Goal: Check status: Check status

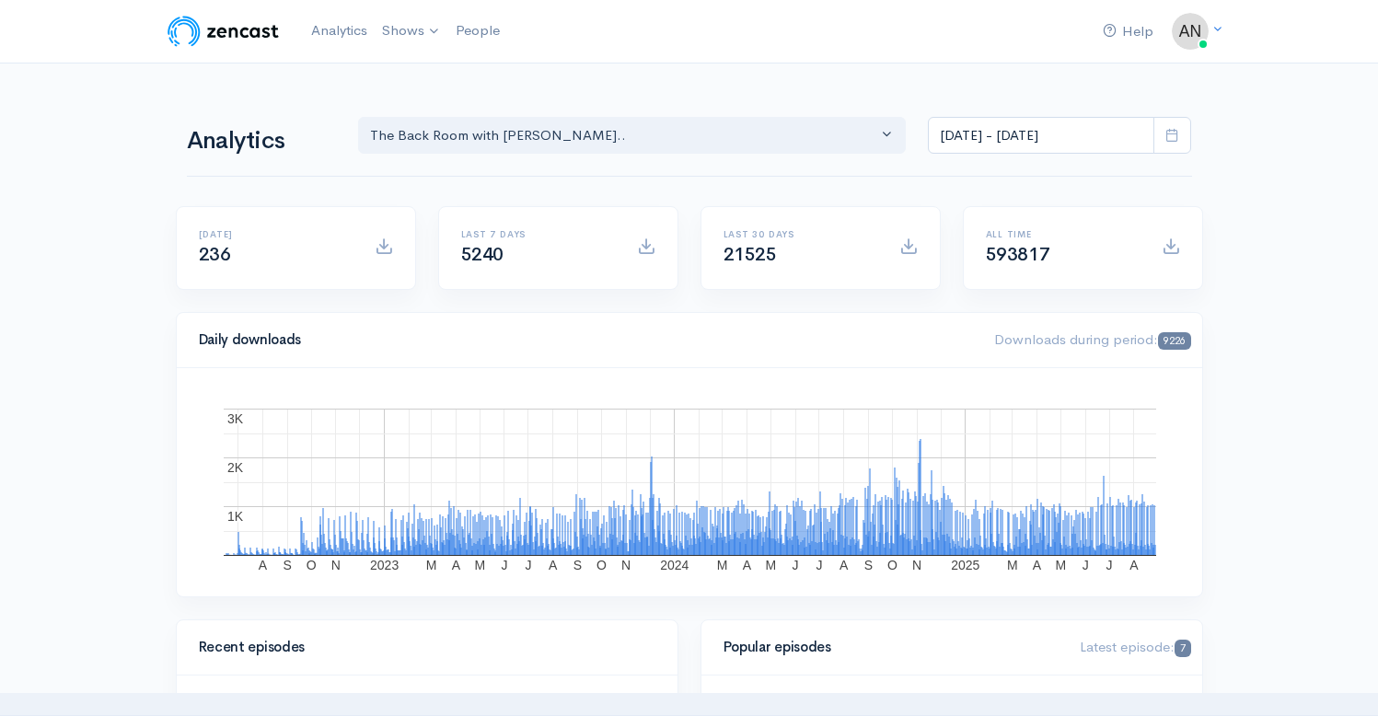
select select "10316"
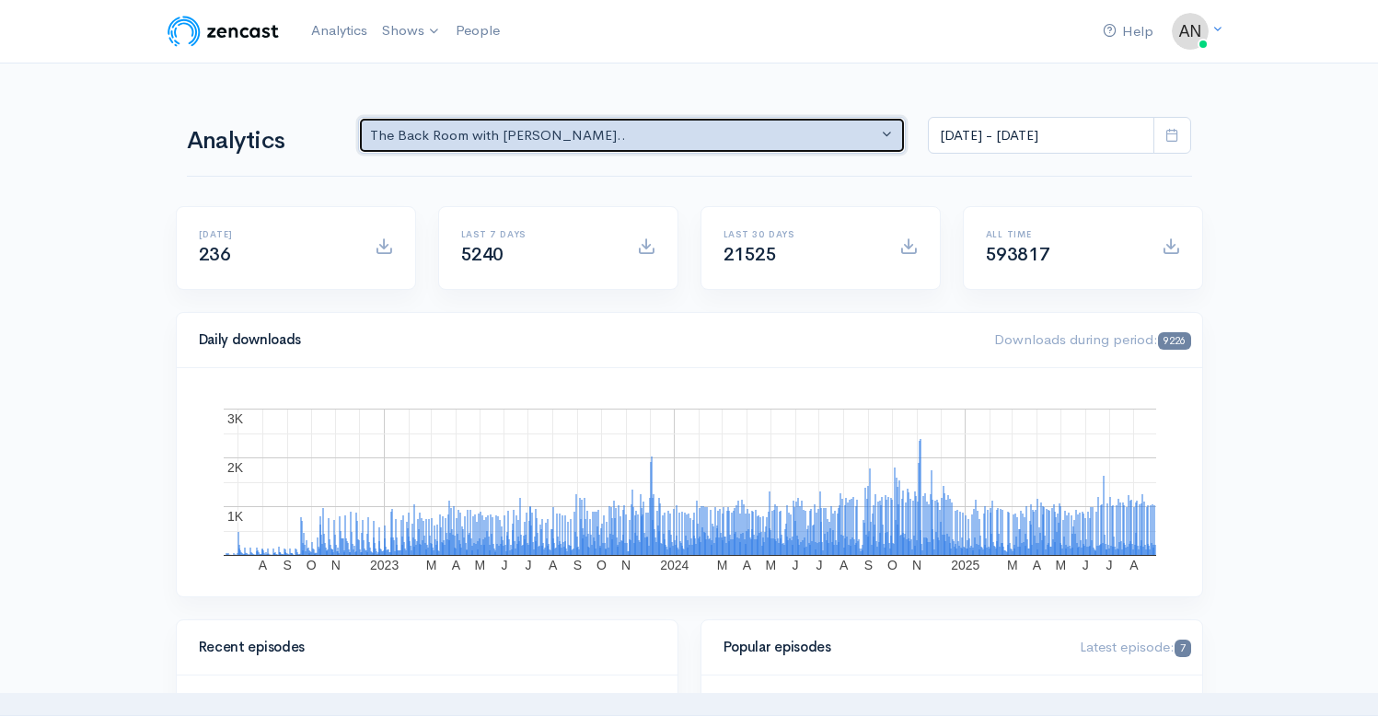
click at [633, 126] on div "The Back Room with [PERSON_NAME].." at bounding box center [624, 135] width 508 height 21
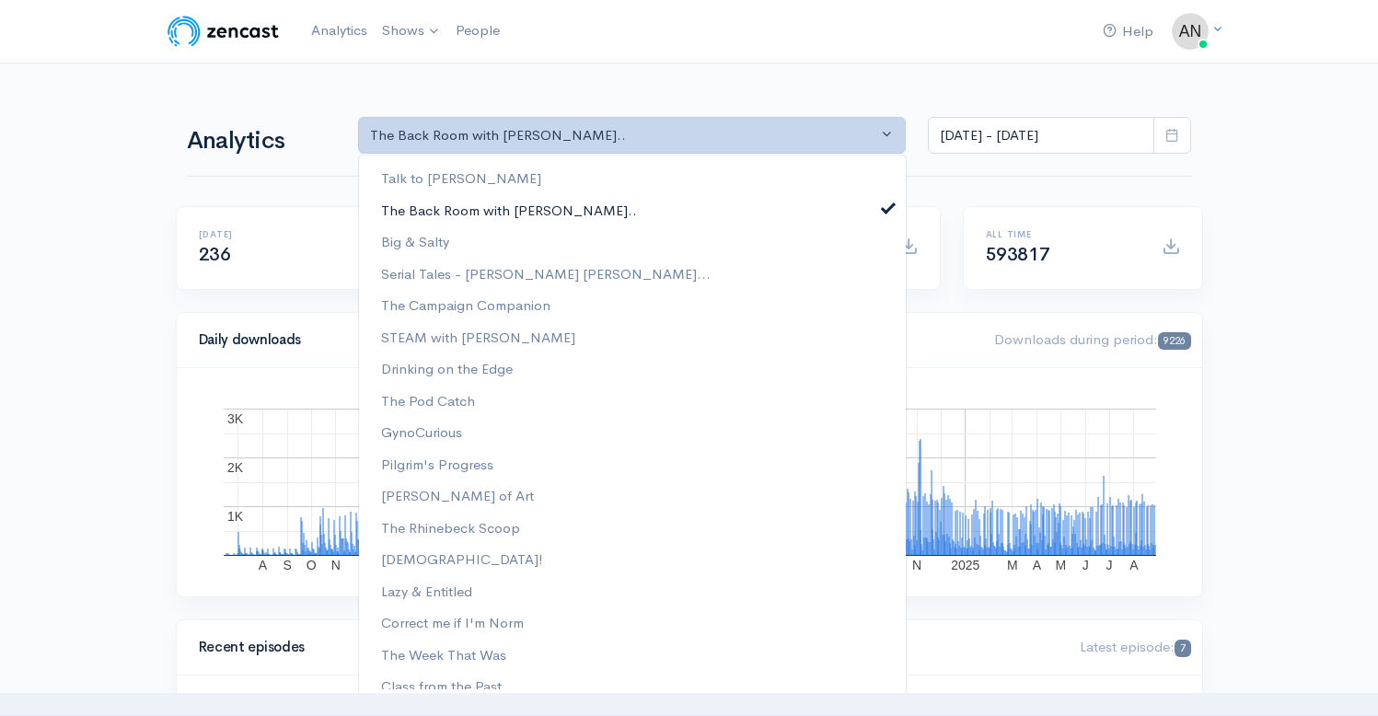
click at [884, 203] on span at bounding box center [887, 206] width 7 height 14
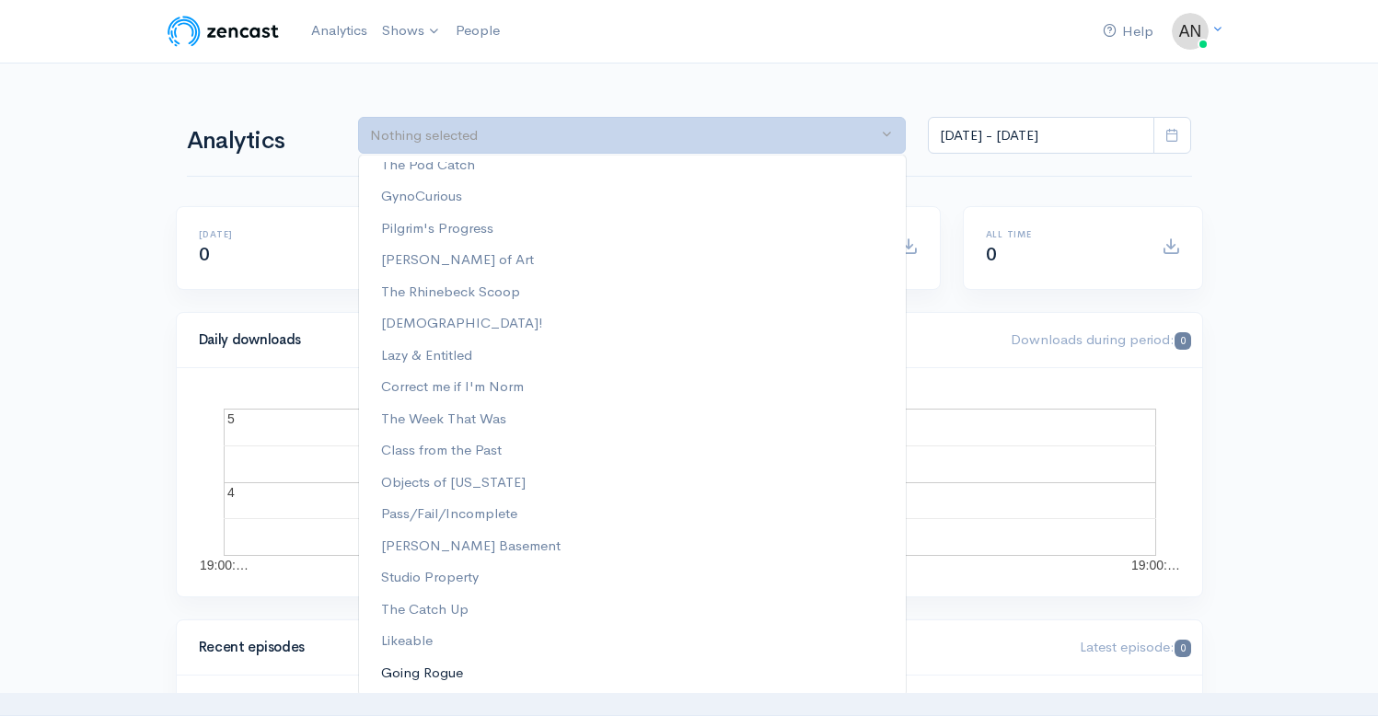
click at [423, 671] on span "Going Rogue" at bounding box center [422, 673] width 82 height 21
select select "15466"
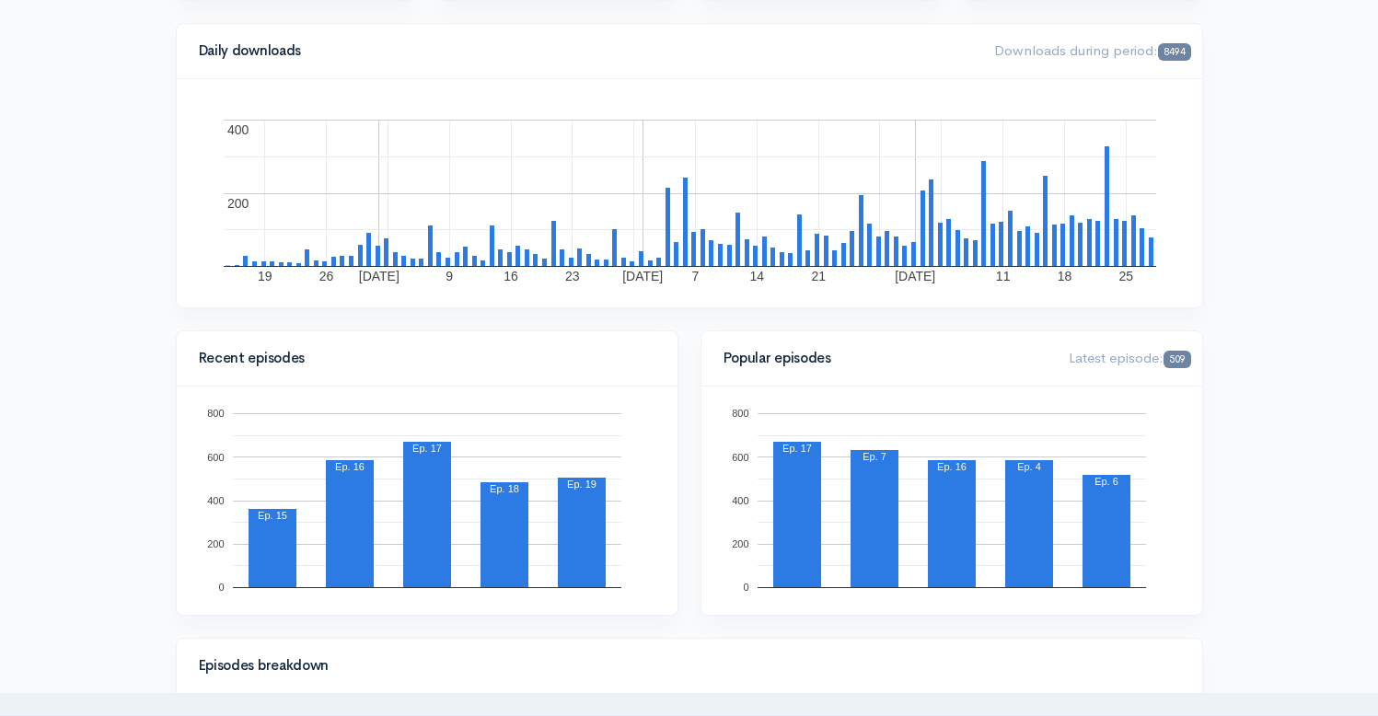
scroll to position [0, 0]
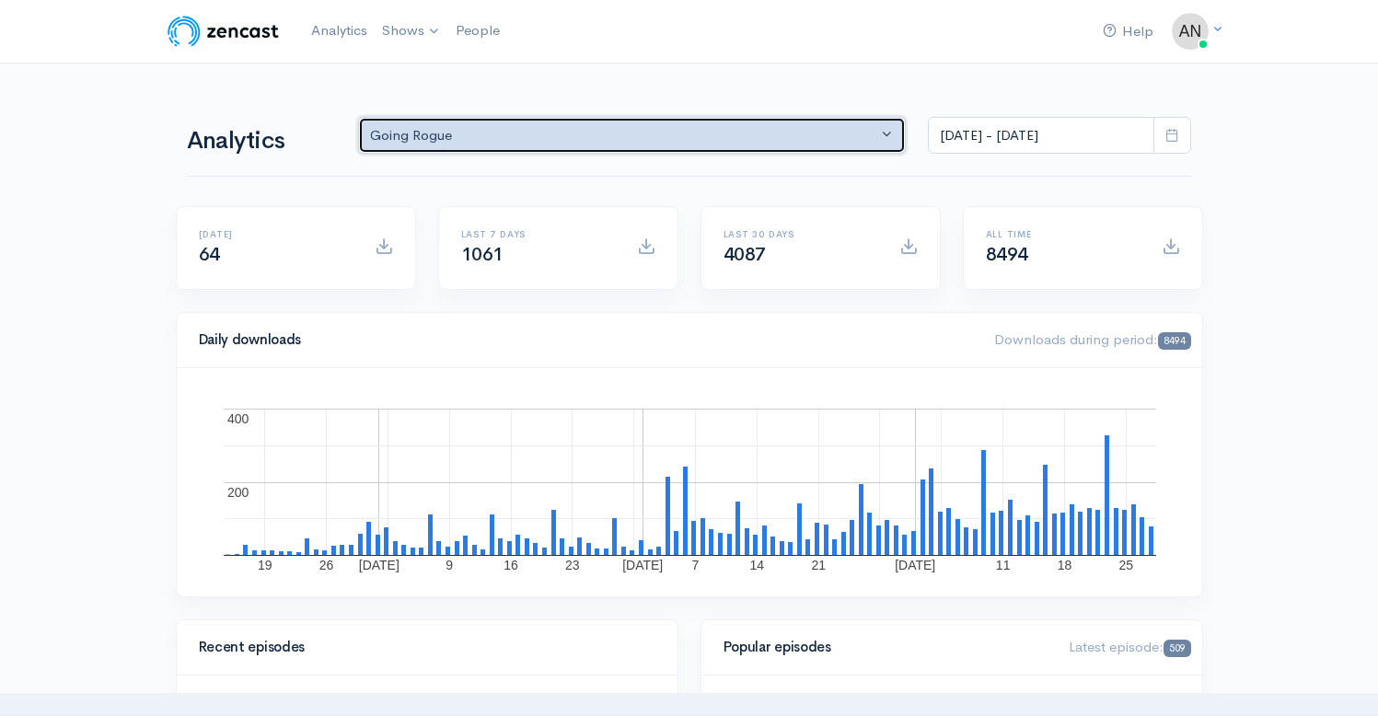
click at [688, 145] on div "Going Rogue" at bounding box center [624, 135] width 508 height 21
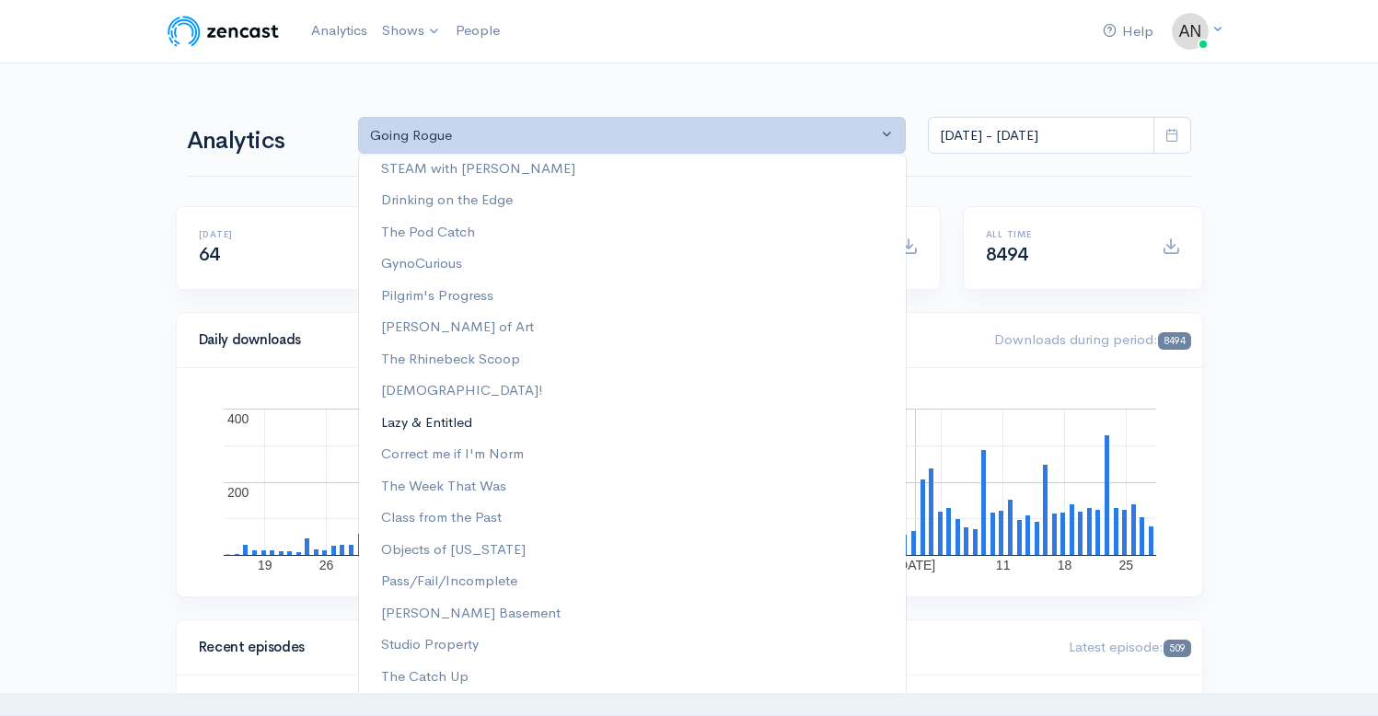
scroll to position [236, 0]
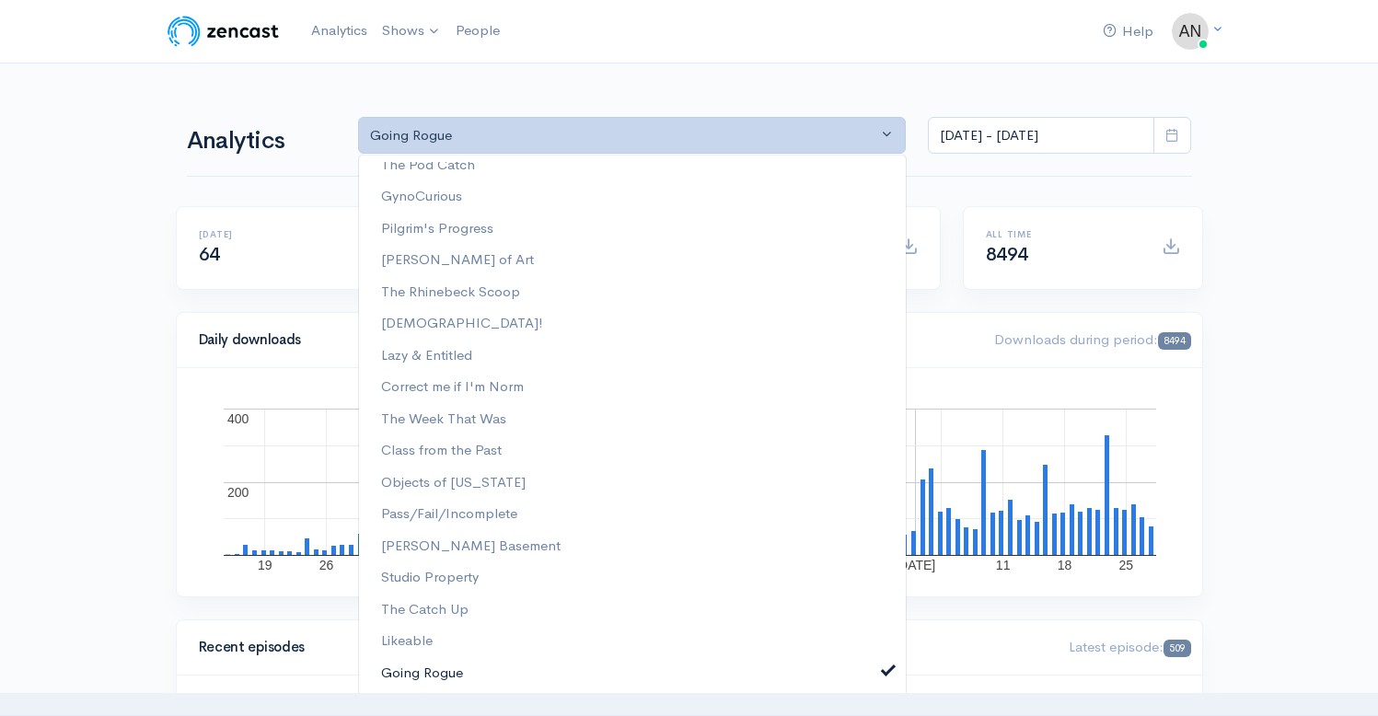
click at [884, 664] on span at bounding box center [887, 669] width 7 height 14
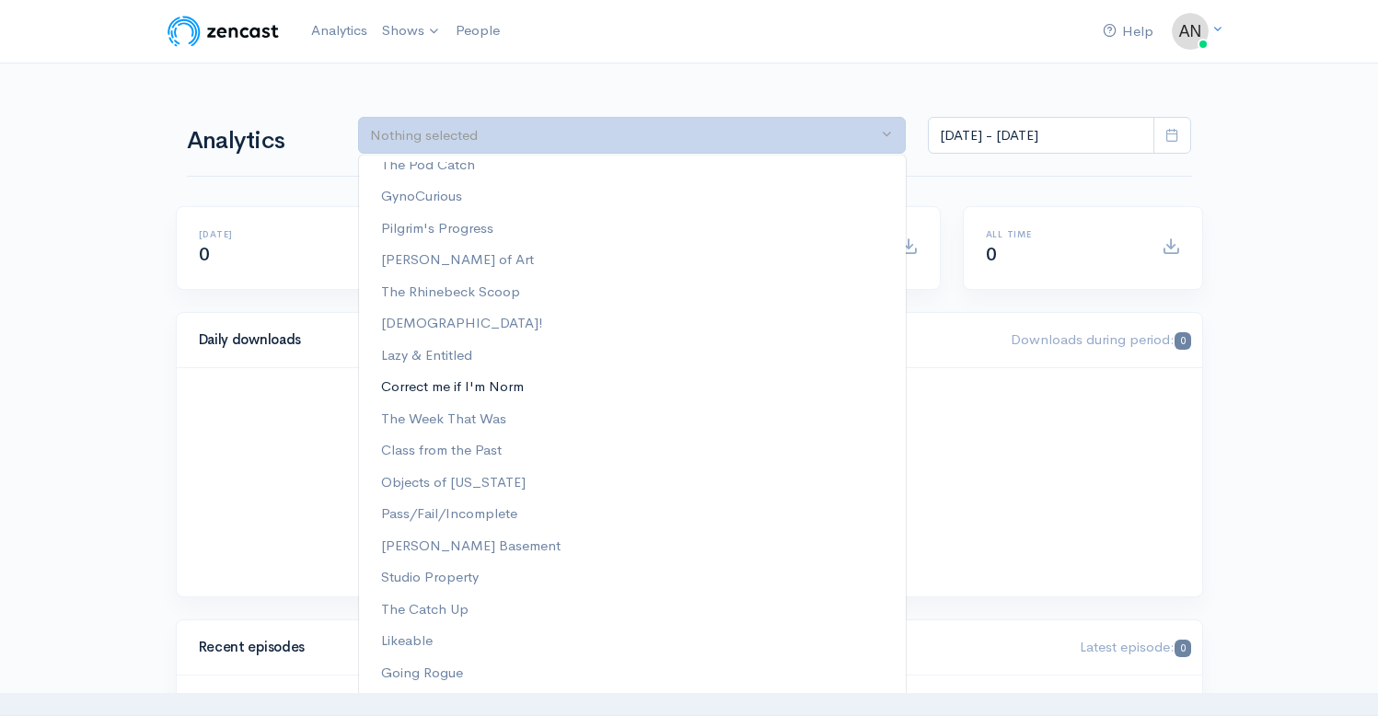
click at [510, 388] on span "Correct me if I'm Norm" at bounding box center [452, 386] width 143 height 21
select select "13974"
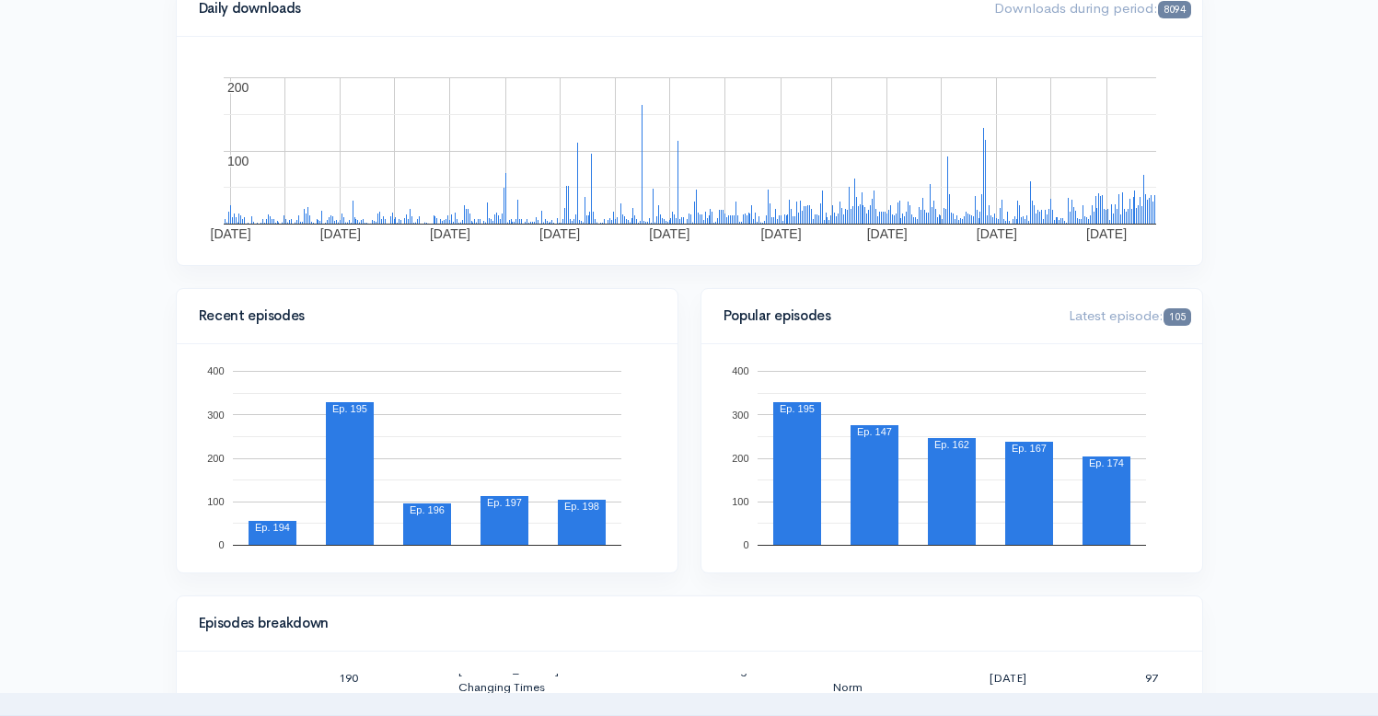
scroll to position [0, 0]
